Goal: Ask a question

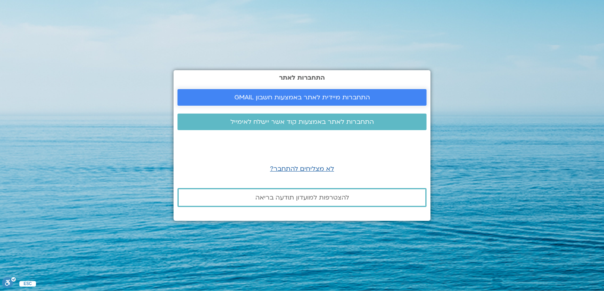
click at [288, 95] on span "התחברות מיידית לאתר באמצעות חשבון GMAIL" at bounding box center [301, 97] width 135 height 7
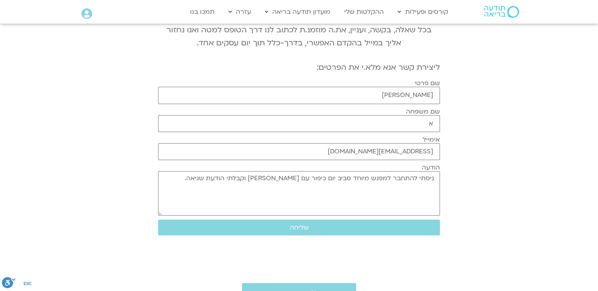
scroll to position [100, 0]
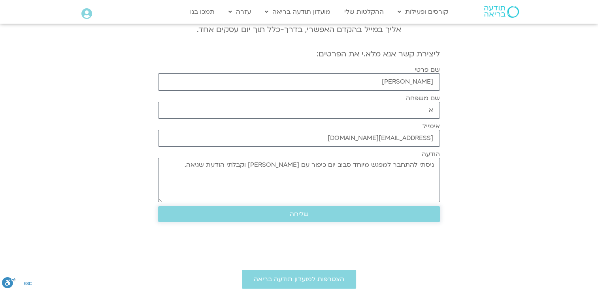
click at [336, 211] on span "שליחה" at bounding box center [298, 214] width 263 height 7
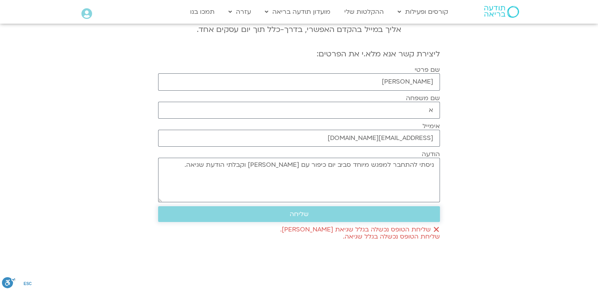
click at [314, 217] on button "שליחה" at bounding box center [299, 215] width 282 height 16
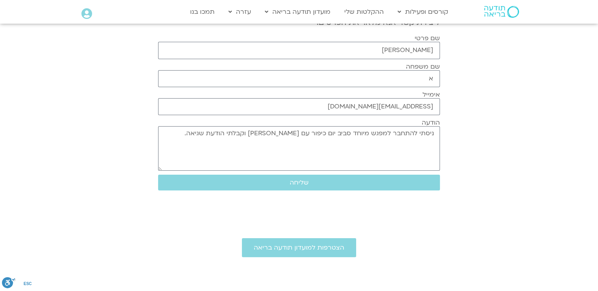
scroll to position [133, 0]
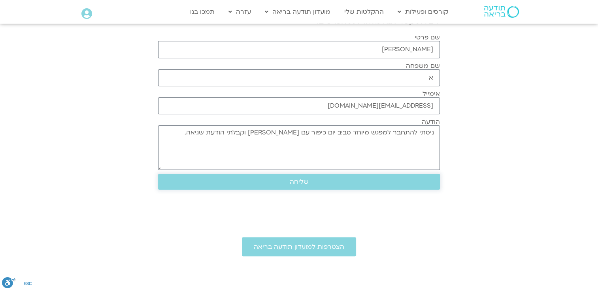
click at [350, 177] on button "שליחה" at bounding box center [299, 182] width 282 height 16
